Goal: Use online tool/utility: Utilize a website feature to perform a specific function

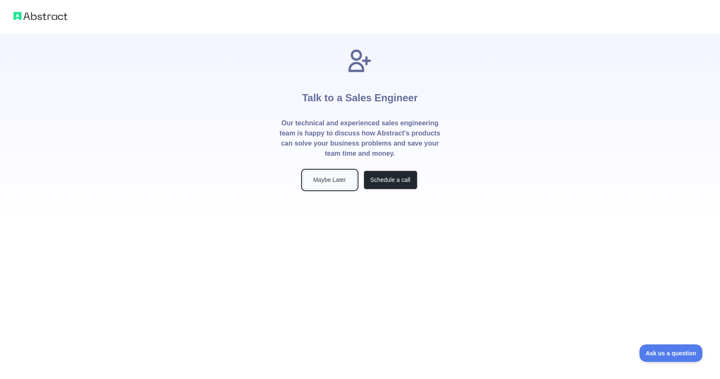
click at [311, 175] on button "Maybe Later" at bounding box center [330, 179] width 54 height 19
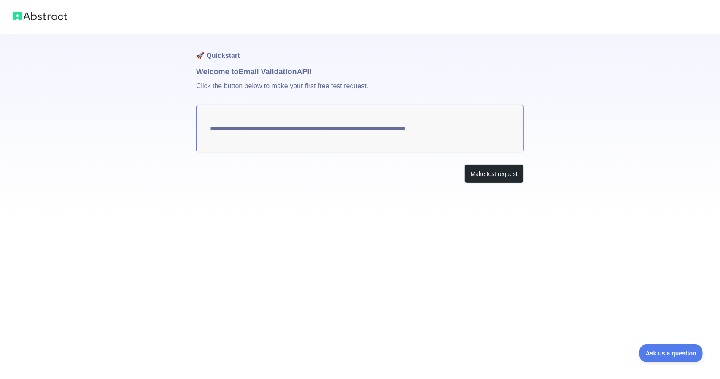
click at [314, 125] on textarea "**********" at bounding box center [360, 129] width 328 height 48
click at [498, 184] on div "**********" at bounding box center [360, 125] width 328 height 183
click at [498, 175] on button "Make test request" at bounding box center [493, 173] width 59 height 19
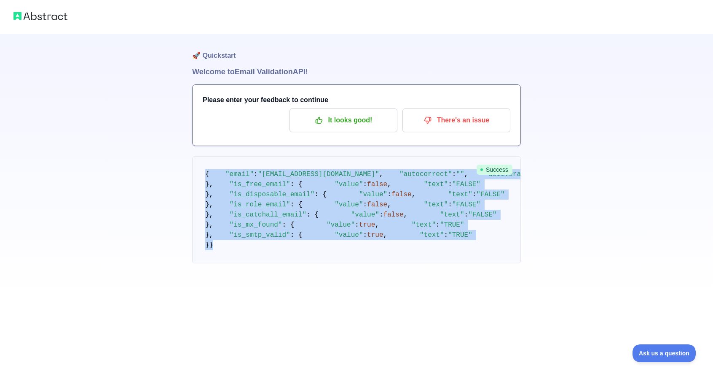
drag, startPoint x: 238, startPoint y: 328, endPoint x: 203, endPoint y: 170, distance: 161.4
click at [203, 170] on pre "{ "email" : "[EMAIL_ADDRESS][DOMAIN_NAME]" , "autocorrect" : "" , "deliverabili…" at bounding box center [356, 209] width 329 height 107
click at [327, 122] on p "It looks good!" at bounding box center [343, 120] width 95 height 14
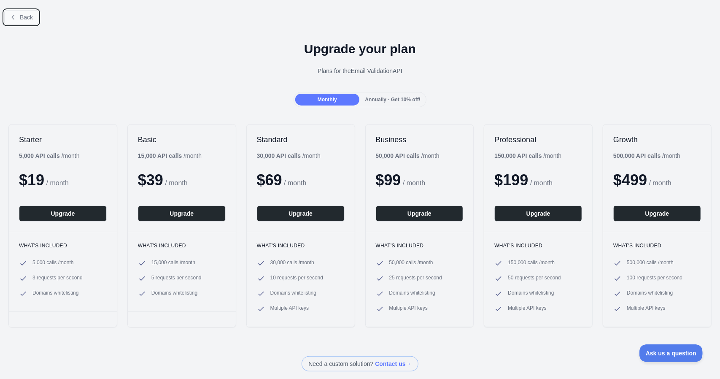
click at [33, 15] on button "Back" at bounding box center [21, 17] width 34 height 14
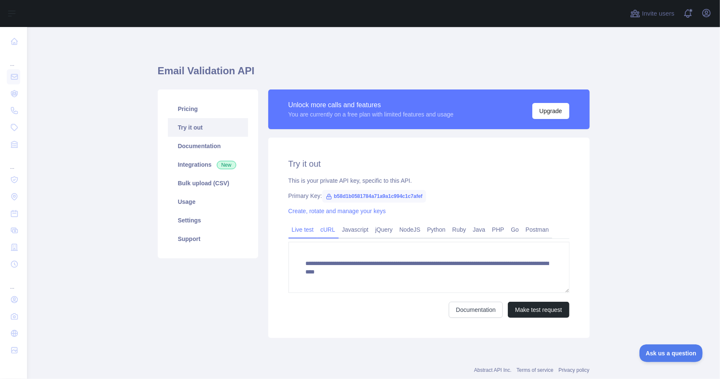
click at [326, 229] on link "cURL" at bounding box center [327, 229] width 21 height 13
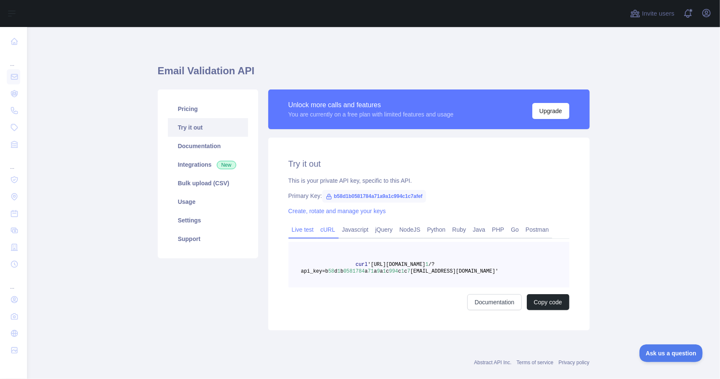
click at [301, 230] on link "Live test" at bounding box center [302, 229] width 29 height 13
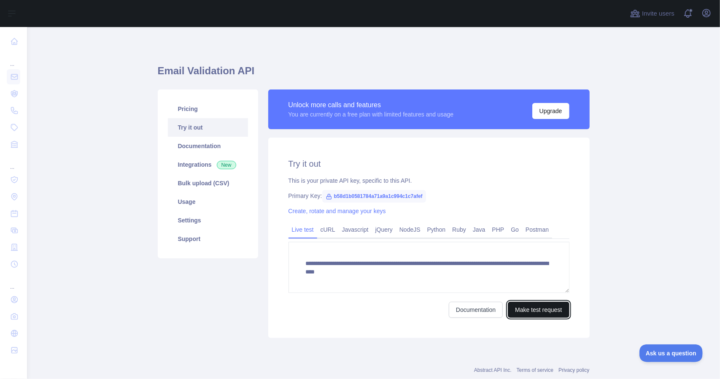
click at [544, 309] on button "Make test request" at bounding box center [538, 309] width 61 height 16
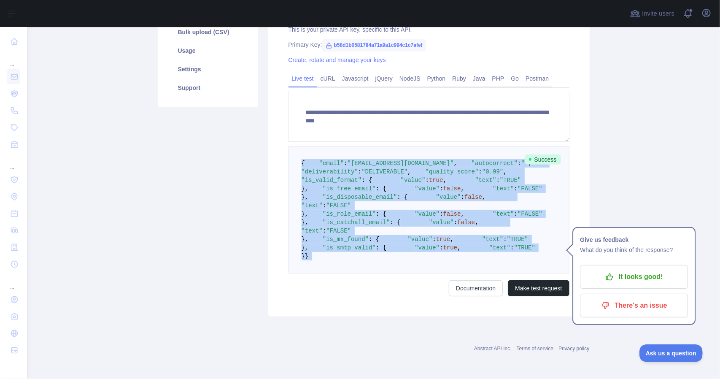
scroll to position [336, 0]
drag, startPoint x: 298, startPoint y: 175, endPoint x: 391, endPoint y: 261, distance: 126.8
click at [391, 261] on pre "{ "email" : "[EMAIL_ADDRESS][DOMAIN_NAME]" , "autocorrect" : "" , "deliverabili…" at bounding box center [428, 209] width 281 height 127
copy code "{ "email" : "[EMAIL_ADDRESS][DOMAIN_NAME]" , "autocorrect" : "" , "deliverabili…"
